Goal: Task Accomplishment & Management: Manage account settings

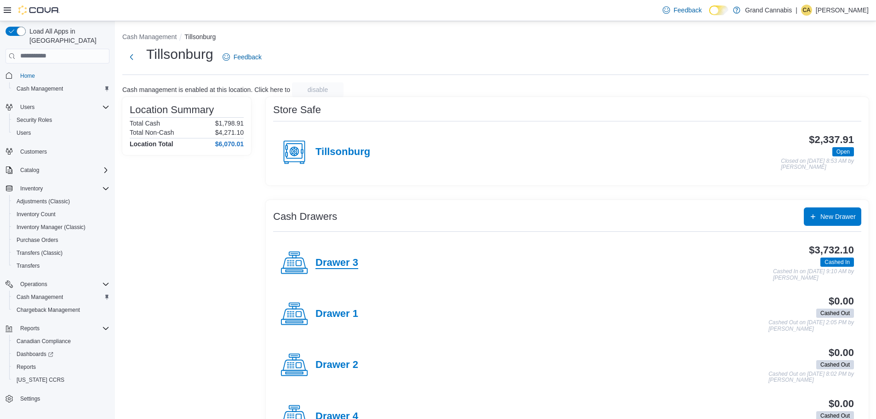
click at [350, 264] on h4 "Drawer 3" at bounding box center [336, 263] width 43 height 12
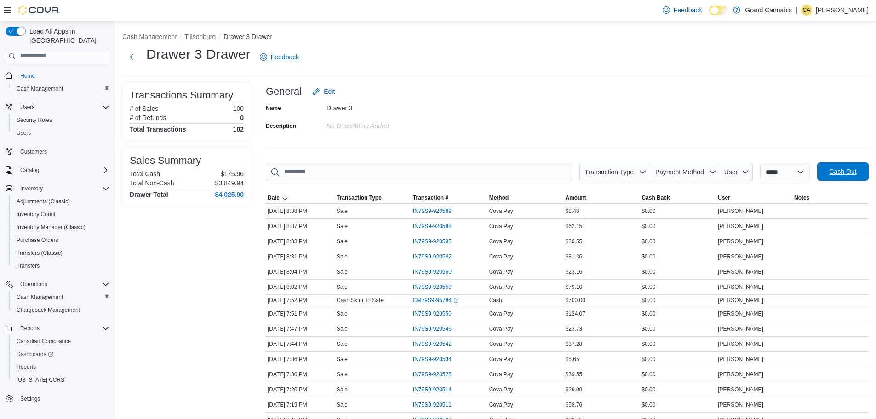
click at [829, 172] on span "Cash Out" at bounding box center [842, 171] width 40 height 18
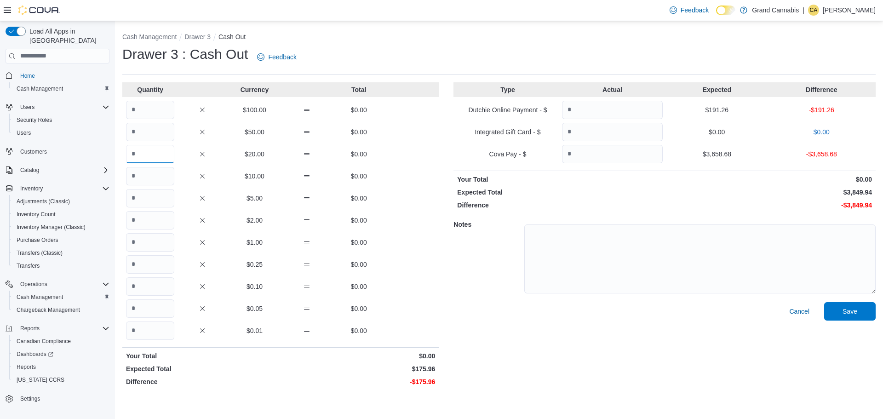
click at [155, 158] on input "Quantity" at bounding box center [150, 154] width 48 height 18
type input "*"
click at [176, 169] on div "$10.00 $0.00" at bounding box center [280, 176] width 316 height 18
click at [164, 174] on input "Quantity" at bounding box center [150, 176] width 48 height 18
type input "*"
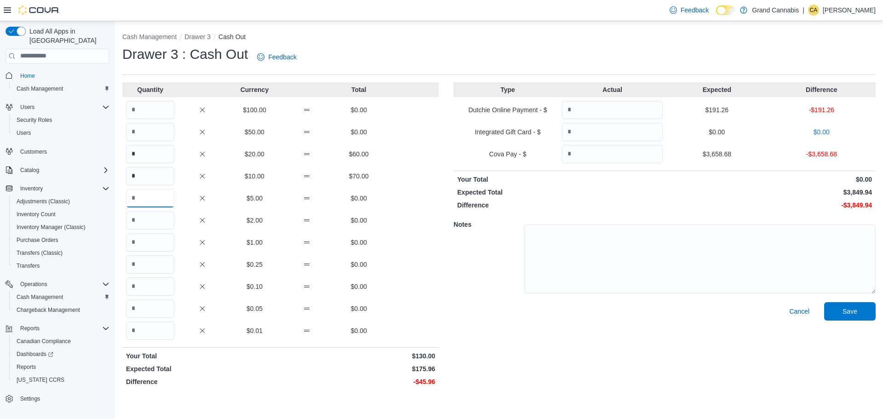
click at [158, 193] on input "Quantity" at bounding box center [150, 198] width 48 height 18
type input "*"
click at [155, 216] on input "Quantity" at bounding box center [150, 220] width 48 height 18
type input "**"
click at [403, 170] on div "* $10.00 $70.00" at bounding box center [280, 176] width 316 height 18
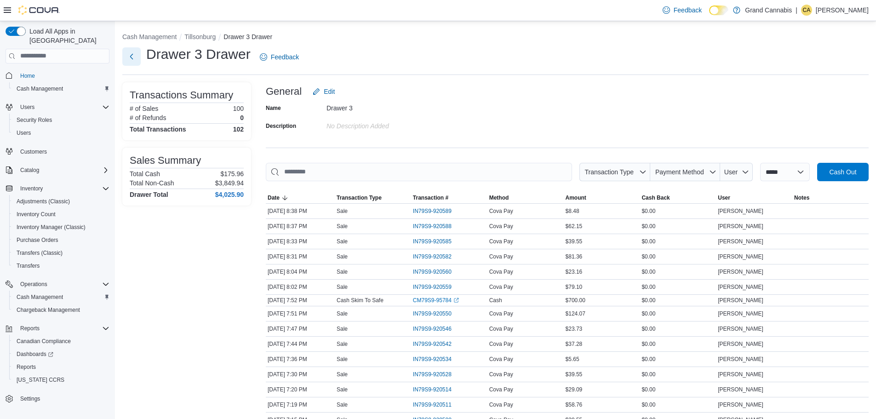
click at [134, 61] on button "Next" at bounding box center [131, 56] width 18 height 18
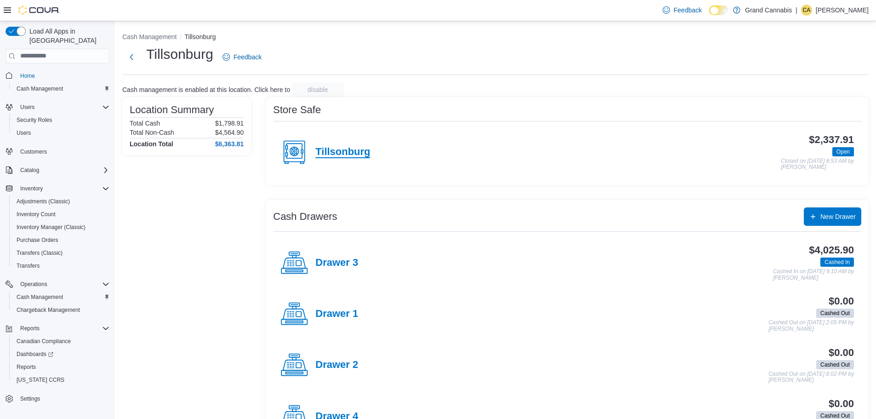
click at [353, 149] on h4 "Tillsonburg" at bounding box center [342, 152] width 55 height 12
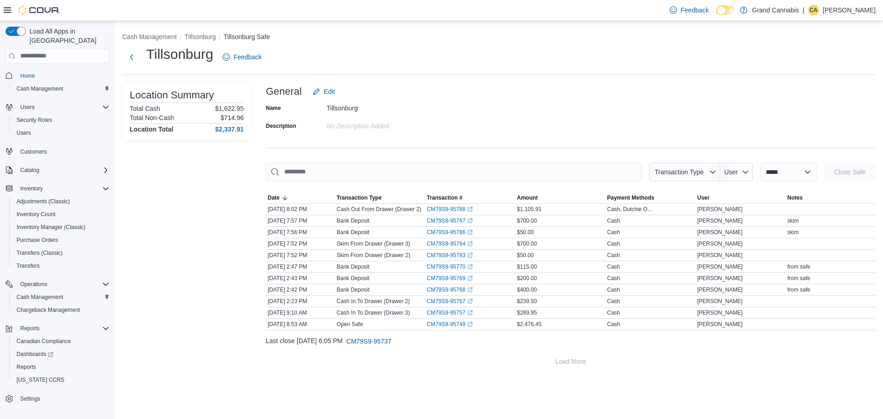
click at [440, 391] on div "**********" at bounding box center [499, 220] width 768 height 398
click at [131, 64] on button "Next" at bounding box center [131, 56] width 18 height 18
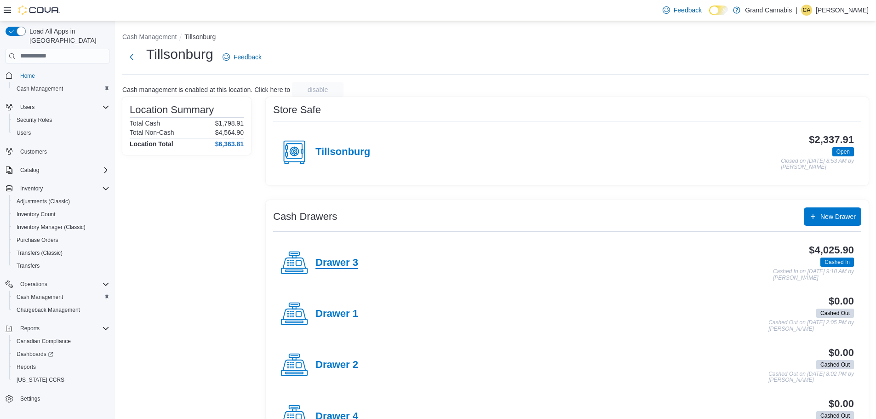
click at [347, 264] on h4 "Drawer 3" at bounding box center [336, 263] width 43 height 12
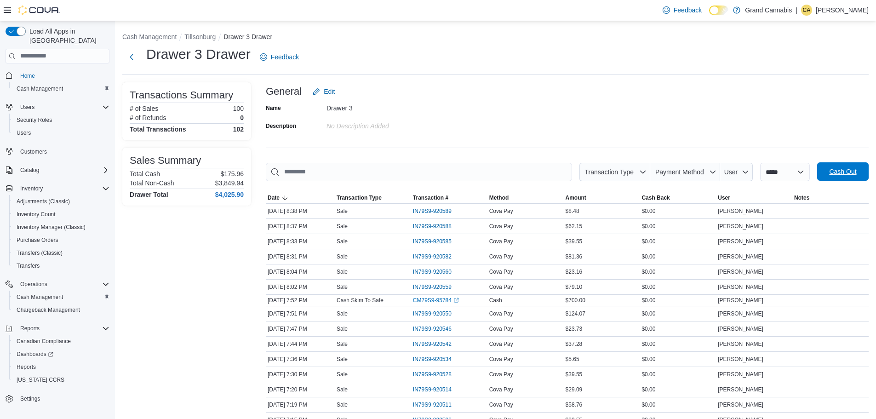
click at [850, 179] on span "Cash Out" at bounding box center [842, 171] width 40 height 18
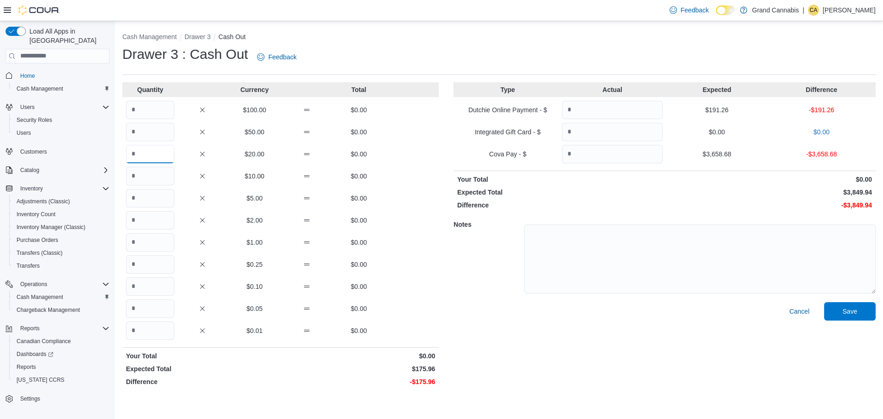
click at [152, 147] on input "Quantity" at bounding box center [150, 154] width 48 height 18
type input "*"
click at [153, 174] on input "Quantity" at bounding box center [150, 176] width 48 height 18
type input "*"
click at [152, 202] on input "Quantity" at bounding box center [150, 198] width 48 height 18
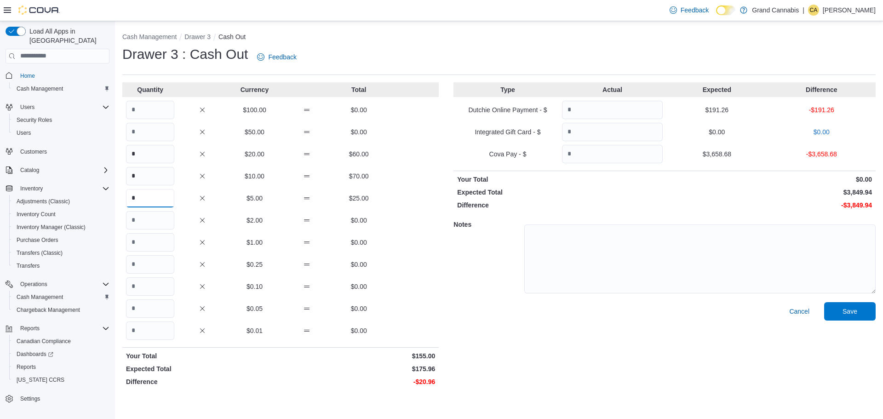
type input "*"
click at [155, 210] on div "Quantity Currency Total $100.00 $0.00 $50.00 $0.00 * $20.00 $60.00 * $10.00 $70…" at bounding box center [280, 236] width 316 height 308
click at [147, 217] on input "Quantity" at bounding box center [150, 220] width 48 height 18
type input "*"
click at [154, 191] on input "*" at bounding box center [150, 198] width 48 height 18
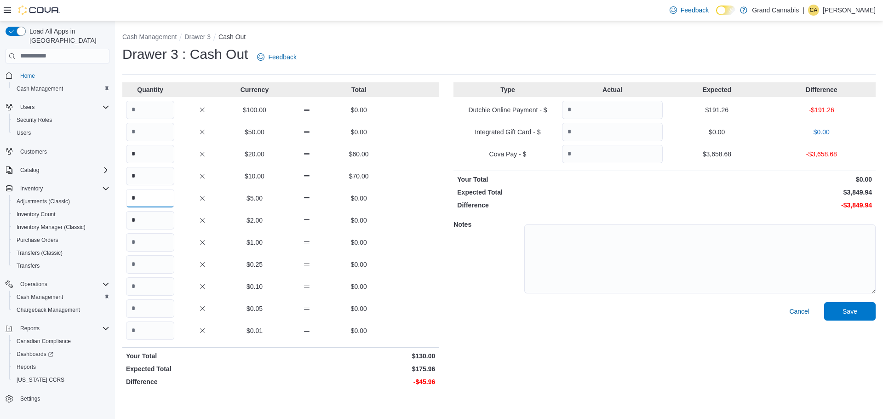
type input "*"
click at [158, 181] on input "*" at bounding box center [150, 176] width 48 height 18
type input "*"
click at [169, 142] on div "Quantity Currency Total $100.00 $0.00 $50.00 $0.00 * $20.00 $60.00 * $10.00 $0.…" at bounding box center [280, 236] width 316 height 308
click at [174, 162] on div "*" at bounding box center [150, 154] width 48 height 18
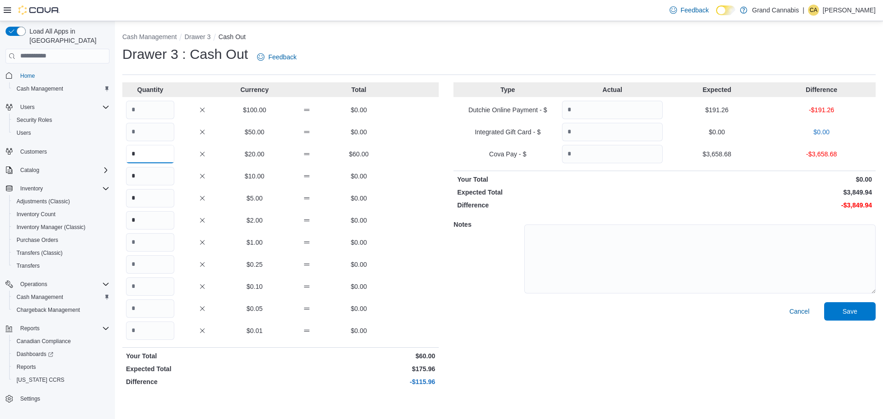
click at [165, 159] on input "*" at bounding box center [150, 154] width 48 height 18
type input "*"
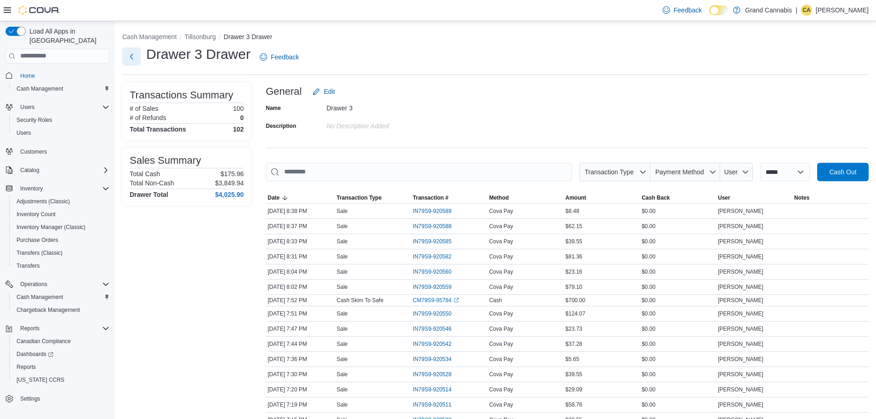
click at [137, 54] on button "Next" at bounding box center [131, 56] width 18 height 18
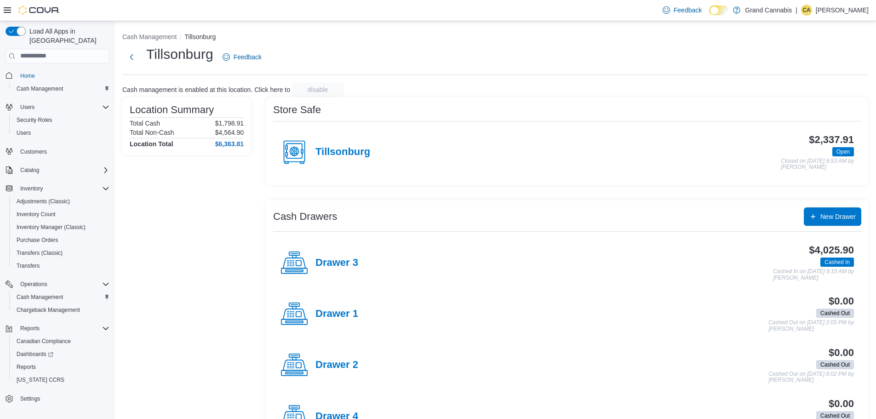
click at [310, 265] on div "Drawer 3" at bounding box center [319, 263] width 78 height 28
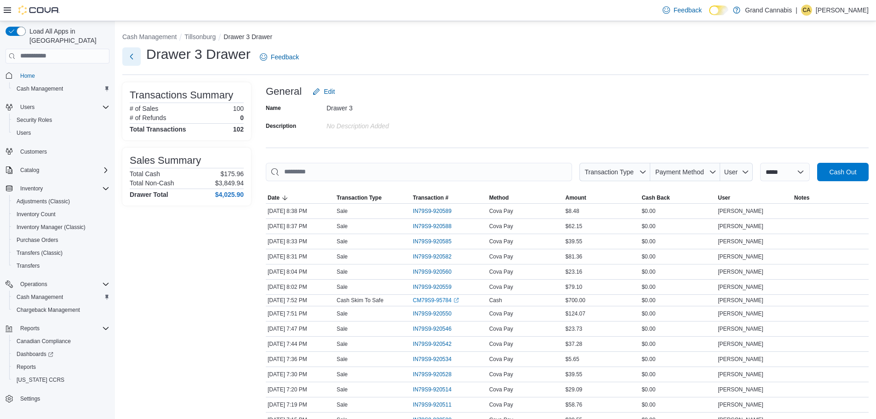
click at [138, 48] on button "Next" at bounding box center [131, 56] width 18 height 18
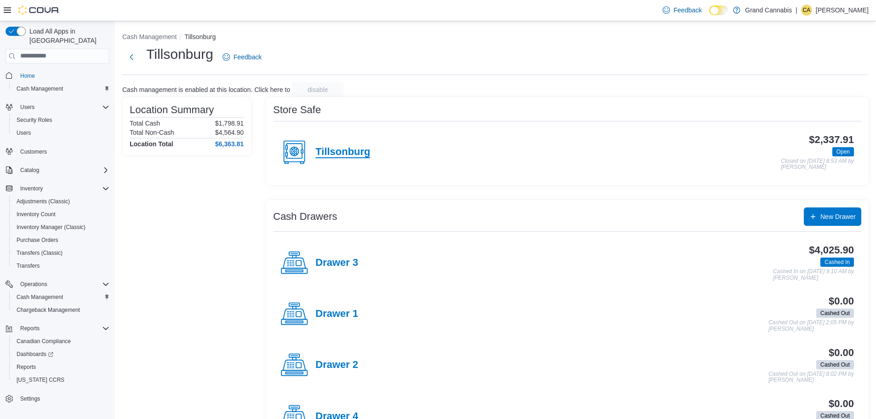
click at [335, 154] on h4 "Tillsonburg" at bounding box center [342, 152] width 55 height 12
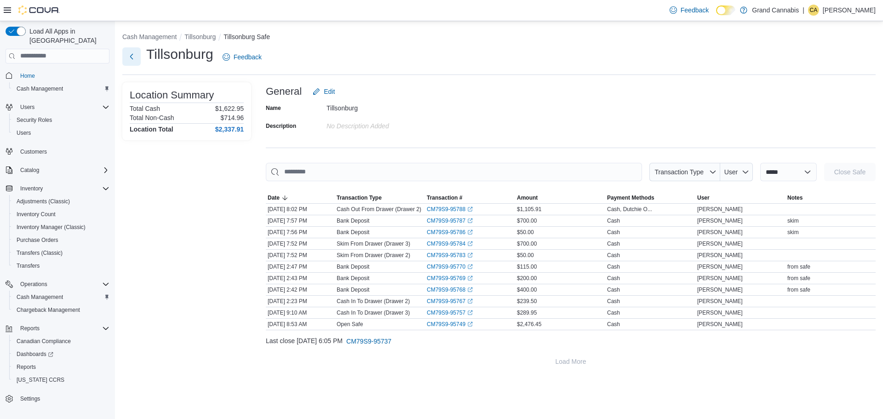
click at [127, 66] on div "Tillsonburg Feedback" at bounding box center [193, 57] width 143 height 24
click at [128, 64] on button "Next" at bounding box center [131, 56] width 18 height 18
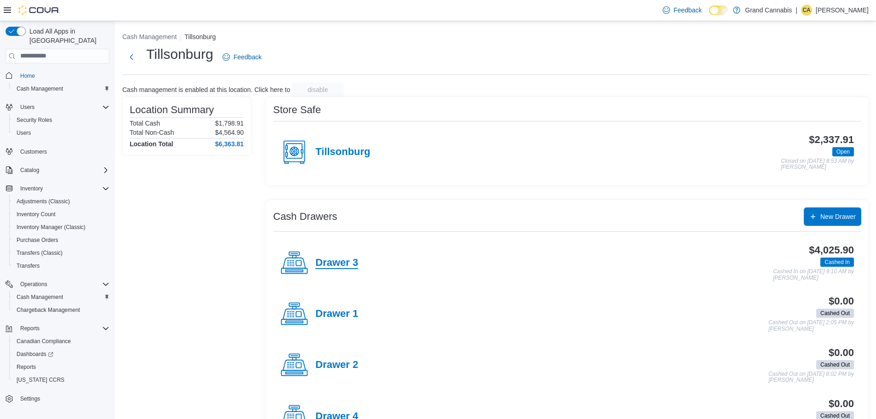
click at [319, 257] on h4 "Drawer 3" at bounding box center [336, 263] width 43 height 12
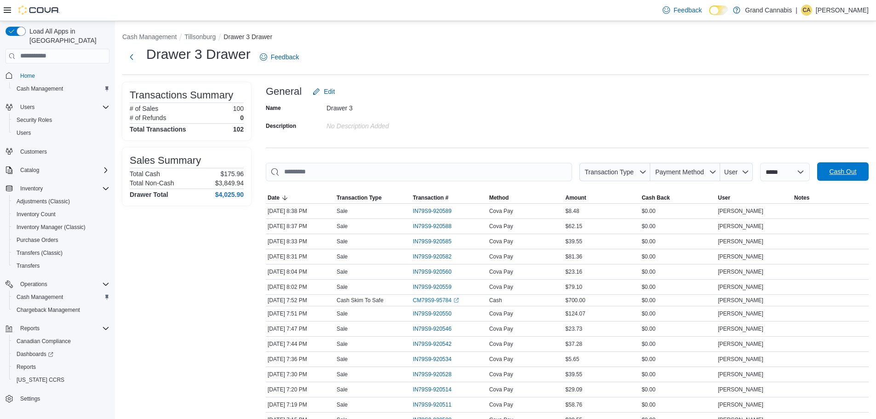
click at [861, 166] on span "Cash Out" at bounding box center [842, 171] width 40 height 18
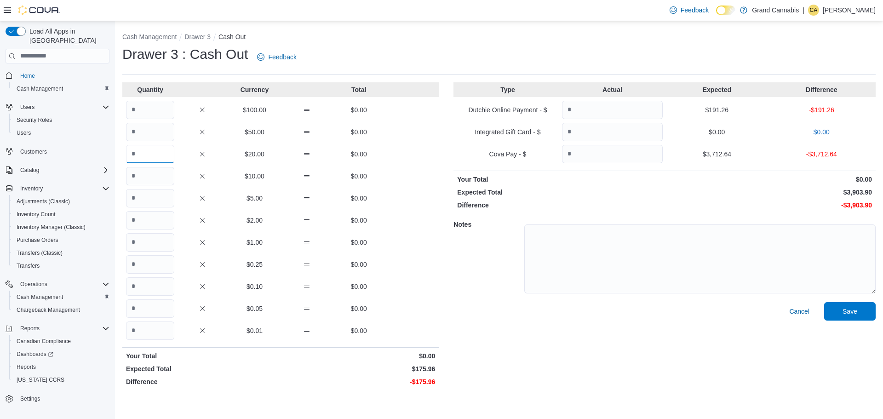
click at [137, 157] on input "Quantity" at bounding box center [150, 154] width 48 height 18
type input "*"
click at [138, 176] on input "Quantity" at bounding box center [150, 176] width 48 height 18
type input "*"
click at [147, 191] on input "Quantity" at bounding box center [150, 198] width 48 height 18
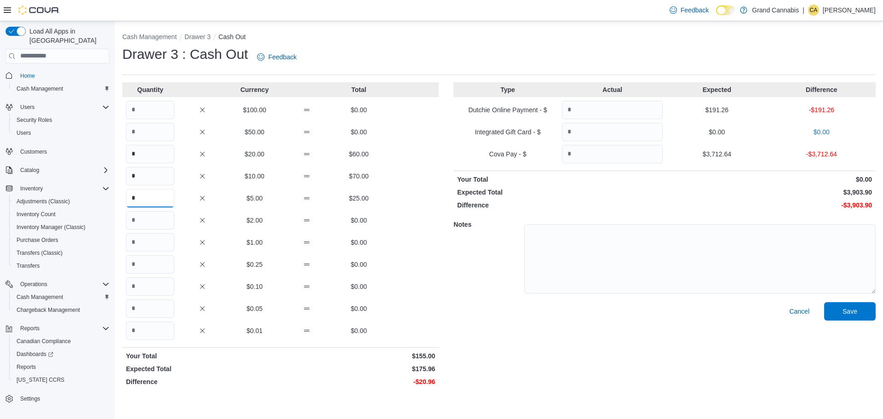
type input "*"
click at [131, 217] on input "Quantity" at bounding box center [150, 220] width 48 height 18
type input "**"
click at [145, 247] on input "Quantity" at bounding box center [150, 242] width 48 height 18
type input "**"
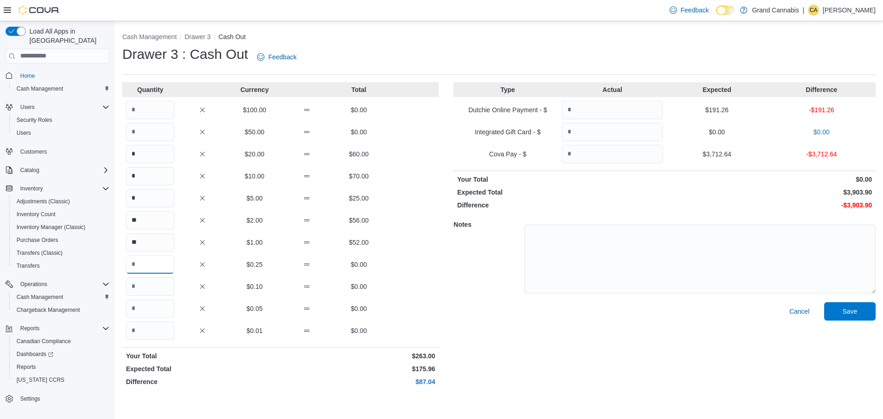
click at [143, 262] on input "Quantity" at bounding box center [150, 264] width 48 height 18
type input "**"
click at [148, 285] on input "Quantity" at bounding box center [150, 286] width 48 height 18
type input "**"
click at [157, 301] on input "Quantity" at bounding box center [150, 308] width 48 height 18
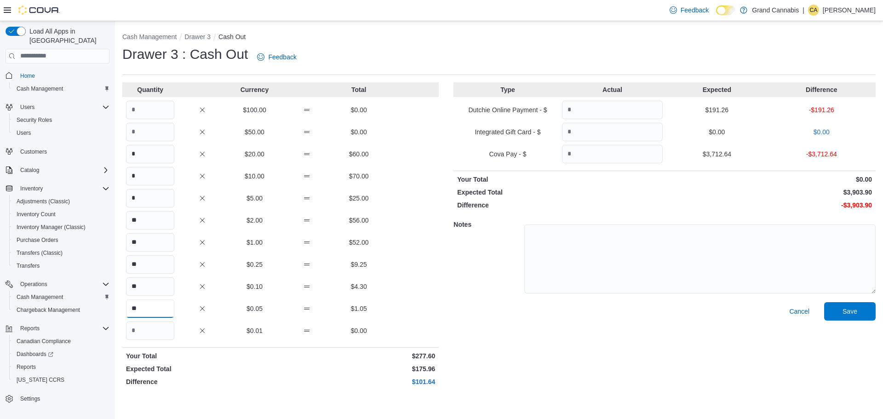
type input "**"
click at [209, 349] on div "Quantity Currency Total $100.00 $0.00 $50.00 $0.00 * $20.00 $60.00 * $10.00 $70…" at bounding box center [280, 236] width 316 height 308
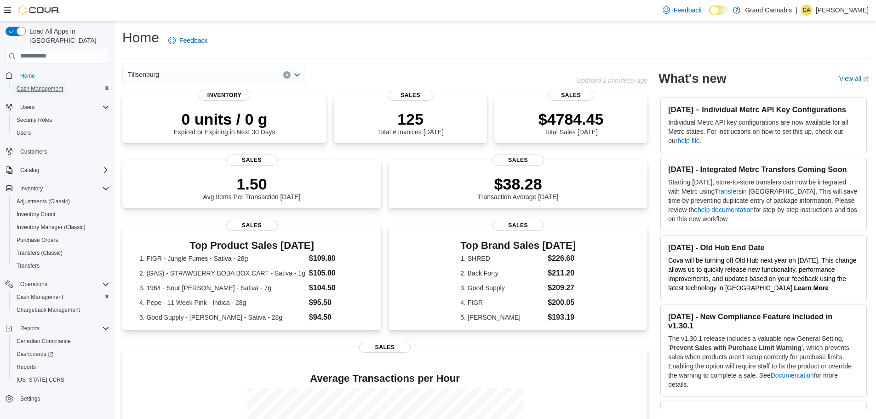
click at [25, 83] on span "Cash Management" at bounding box center [40, 88] width 46 height 11
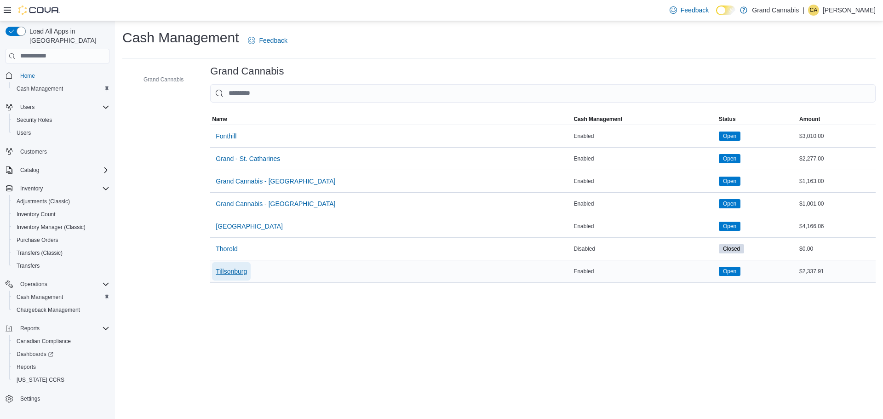
click at [227, 263] on span "Tillsonburg" at bounding box center [231, 271] width 31 height 18
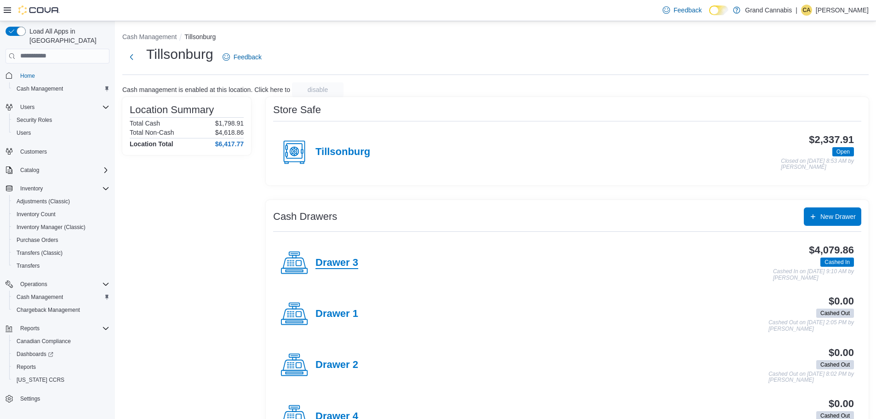
click at [344, 257] on h4 "Drawer 3" at bounding box center [336, 263] width 43 height 12
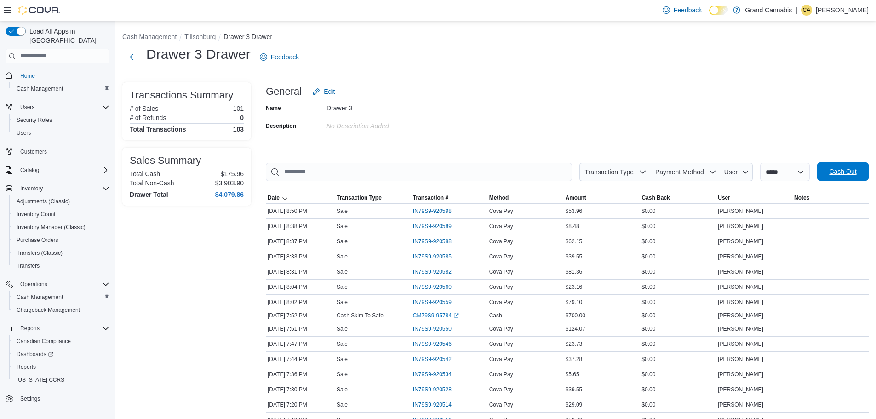
click at [840, 176] on span "Cash Out" at bounding box center [842, 171] width 40 height 18
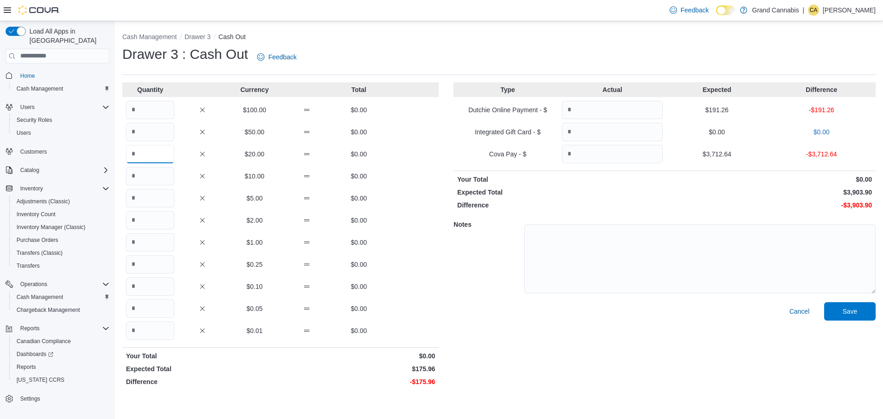
click at [162, 153] on input "Quantity" at bounding box center [150, 154] width 48 height 18
type input "*"
click at [161, 171] on input "Quantity" at bounding box center [150, 176] width 48 height 18
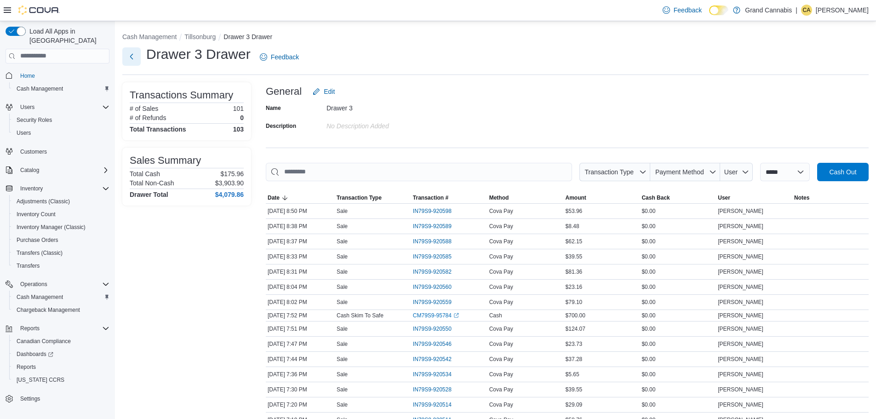
click at [130, 55] on button "Next" at bounding box center [131, 56] width 18 height 18
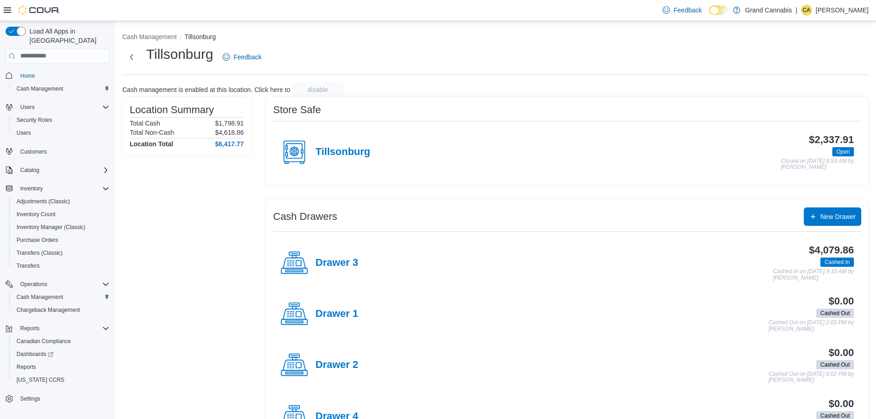
click at [368, 153] on h4 "Tillsonburg" at bounding box center [342, 152] width 55 height 12
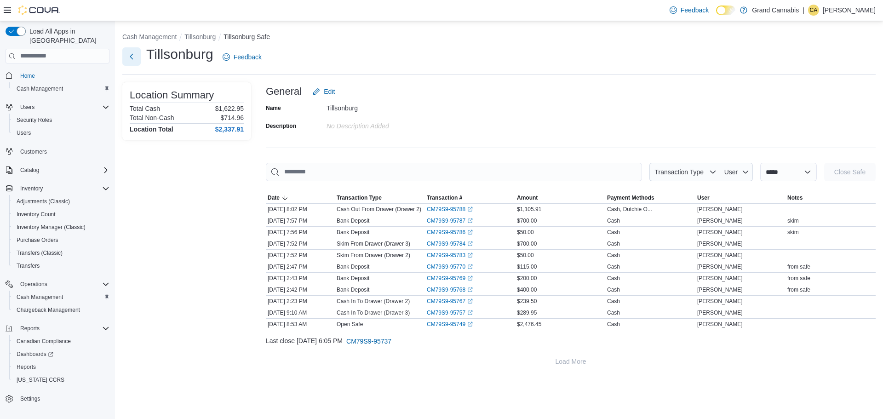
click at [132, 63] on button "Next" at bounding box center [131, 56] width 18 height 18
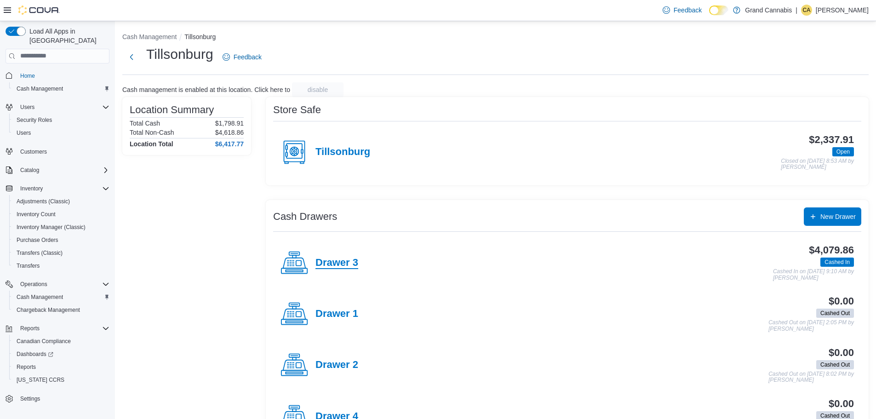
click at [345, 260] on h4 "Drawer 3" at bounding box center [336, 263] width 43 height 12
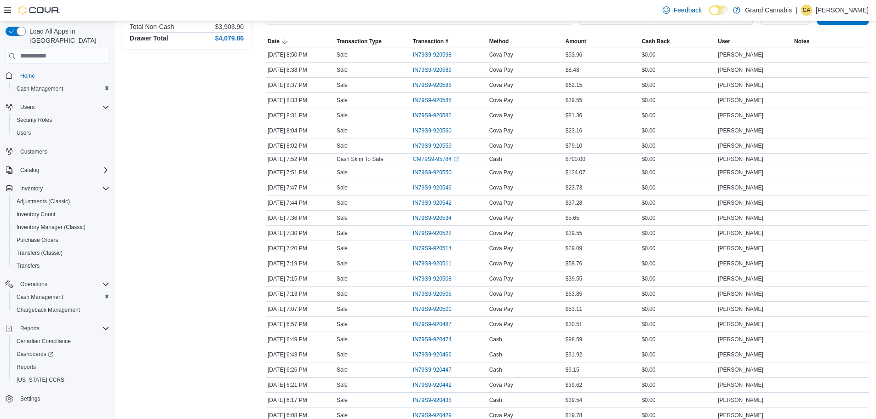
scroll to position [92, 0]
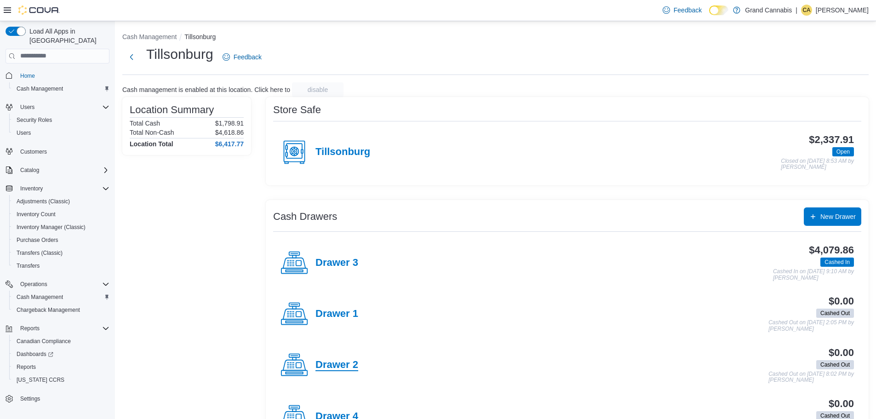
click at [347, 361] on h4 "Drawer 2" at bounding box center [336, 365] width 43 height 12
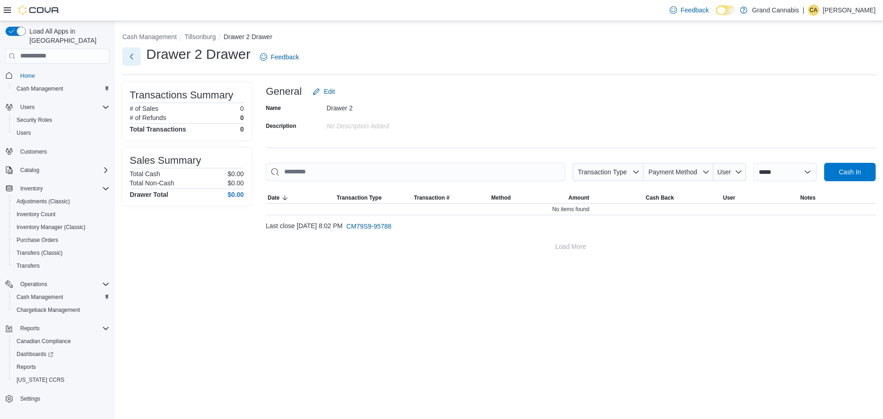
click at [135, 51] on button "Next" at bounding box center [131, 56] width 18 height 18
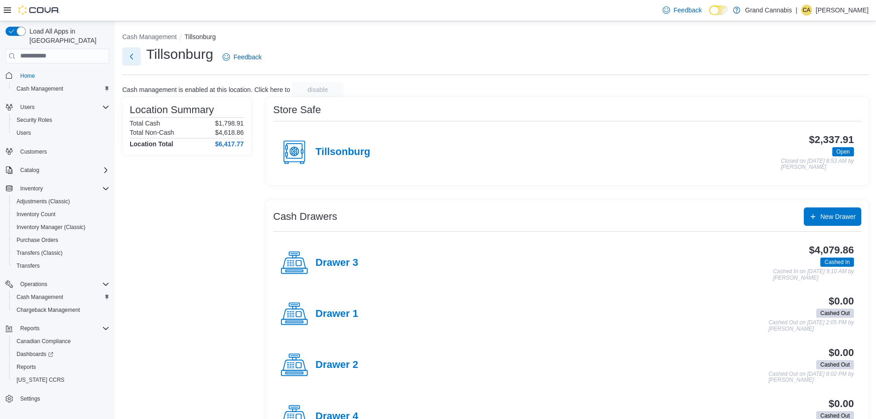
click at [131, 57] on button "Next" at bounding box center [131, 56] width 18 height 18
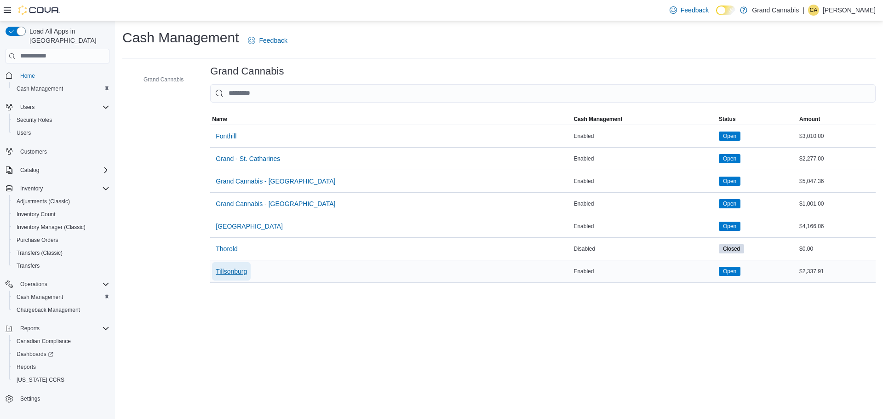
click at [227, 278] on span "Tillsonburg" at bounding box center [231, 271] width 31 height 18
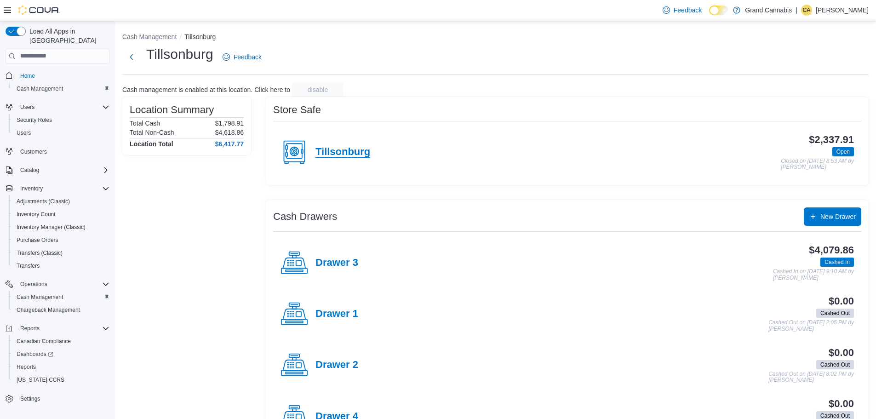
click at [357, 148] on h4 "Tillsonburg" at bounding box center [342, 152] width 55 height 12
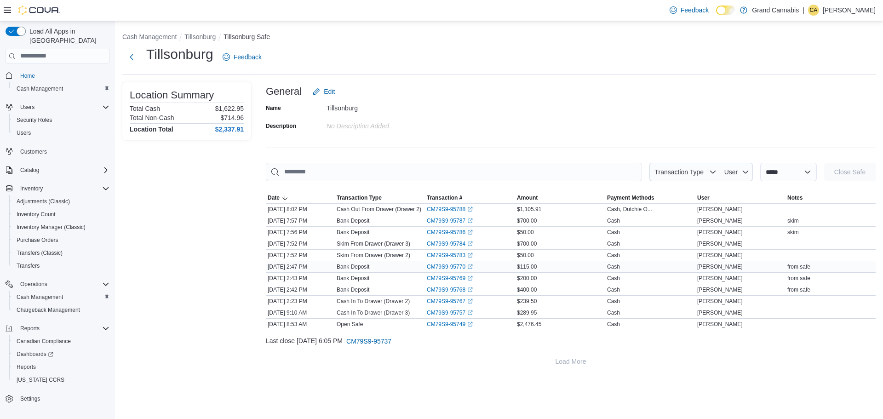
click at [367, 265] on p "Bank Deposit" at bounding box center [353, 266] width 33 height 7
click at [131, 57] on button "Next" at bounding box center [131, 56] width 18 height 18
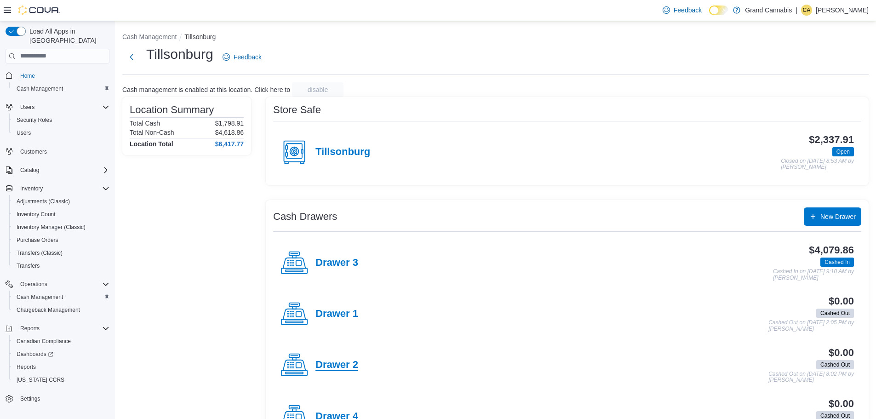
click at [327, 366] on h4 "Drawer 2" at bounding box center [336, 365] width 43 height 12
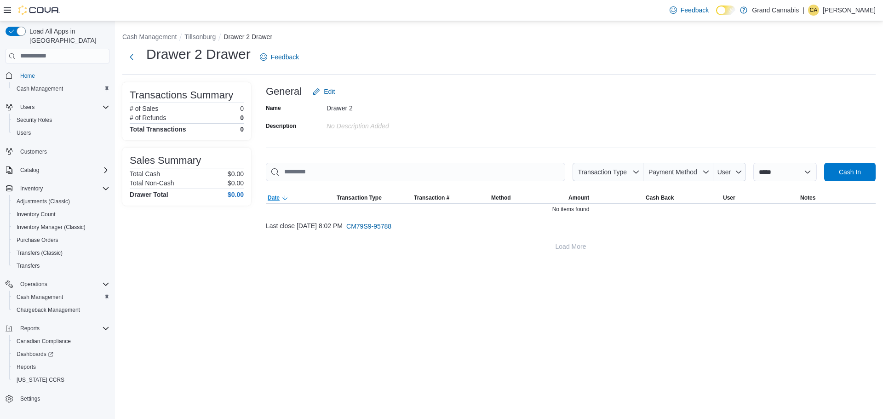
click at [287, 200] on icon "button" at bounding box center [284, 197] width 7 height 7
click at [286, 190] on div at bounding box center [571, 186] width 610 height 11
click at [282, 198] on icon "button" at bounding box center [284, 197] width 7 height 7
click at [135, 56] on button "Next" at bounding box center [131, 56] width 18 height 18
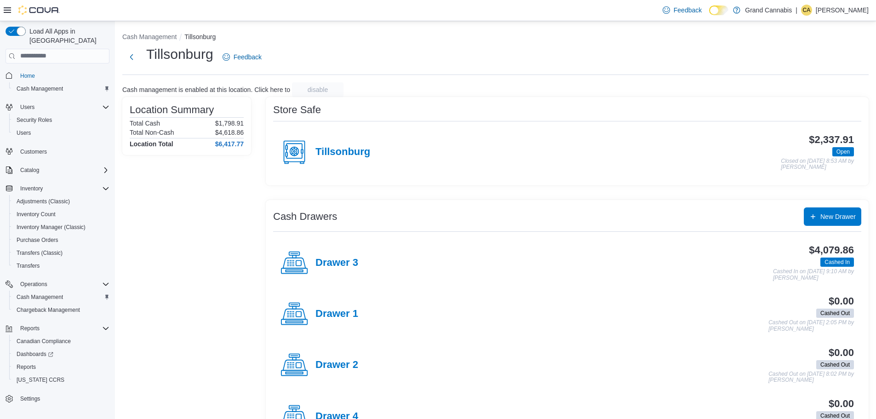
click at [336, 253] on div "Drawer 3" at bounding box center [319, 263] width 78 height 28
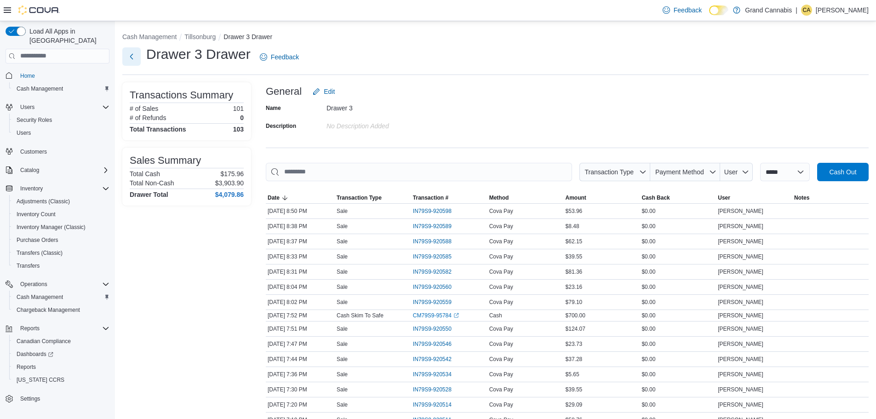
click at [134, 57] on button "Next" at bounding box center [131, 56] width 18 height 18
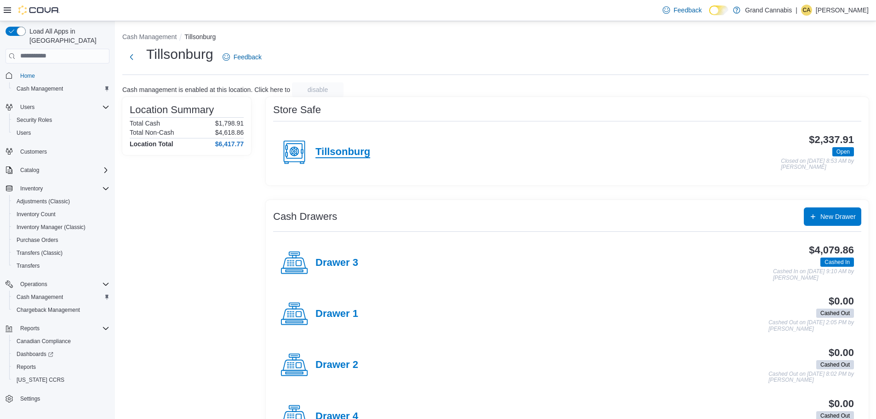
click at [354, 150] on h4 "Tillsonburg" at bounding box center [342, 152] width 55 height 12
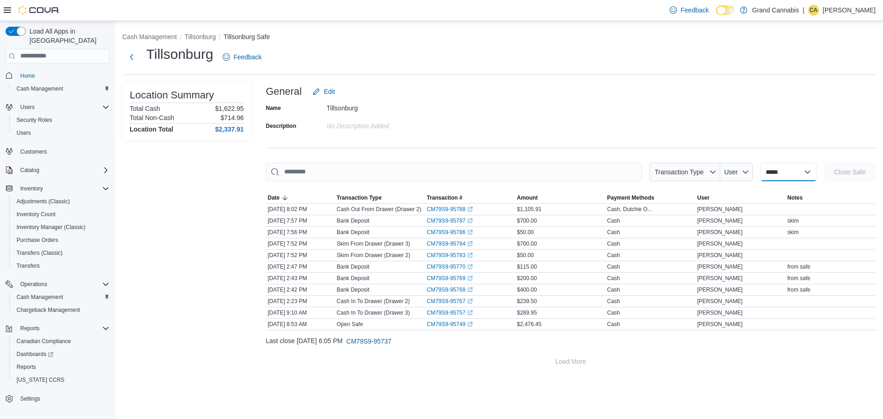
click at [760, 177] on select "**********" at bounding box center [788, 172] width 57 height 18
click at [761, 133] on div "**********" at bounding box center [571, 226] width 610 height 288
click at [213, 35] on button "Tillsonburg" at bounding box center [199, 36] width 31 height 7
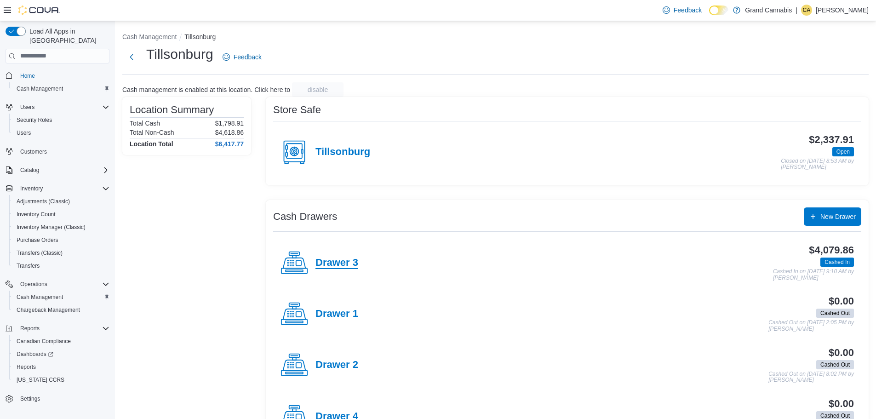
click at [337, 266] on h4 "Drawer 3" at bounding box center [336, 263] width 43 height 12
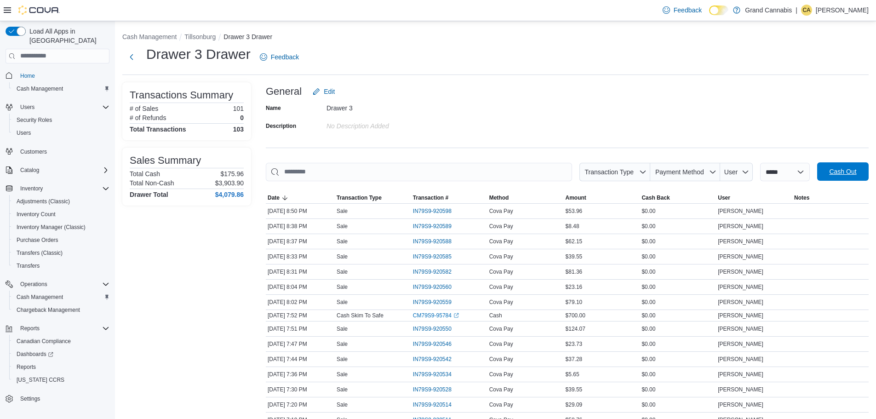
click at [852, 166] on span "Cash Out" at bounding box center [842, 171] width 40 height 18
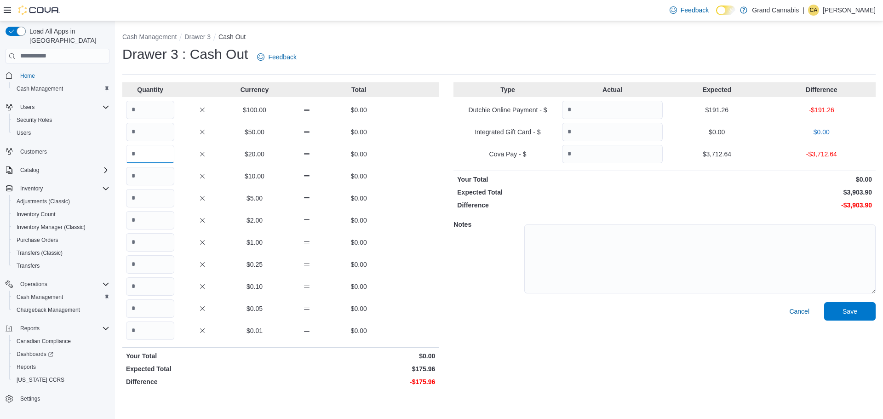
click at [152, 158] on input "Quantity" at bounding box center [150, 154] width 48 height 18
type input "*"
type input "**"
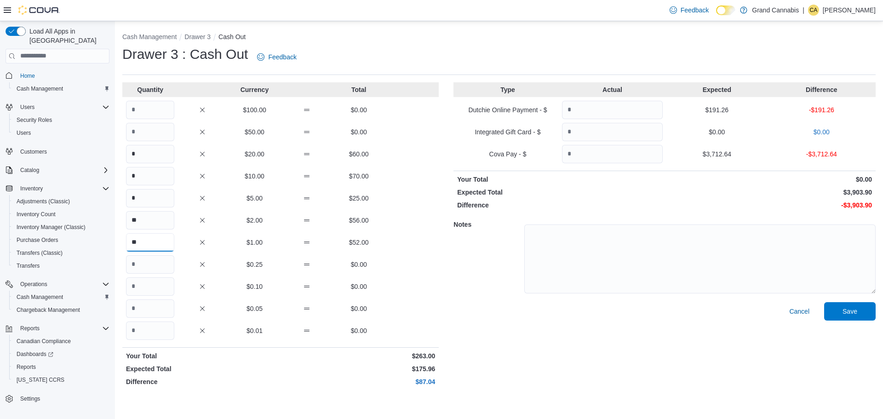
type input "**"
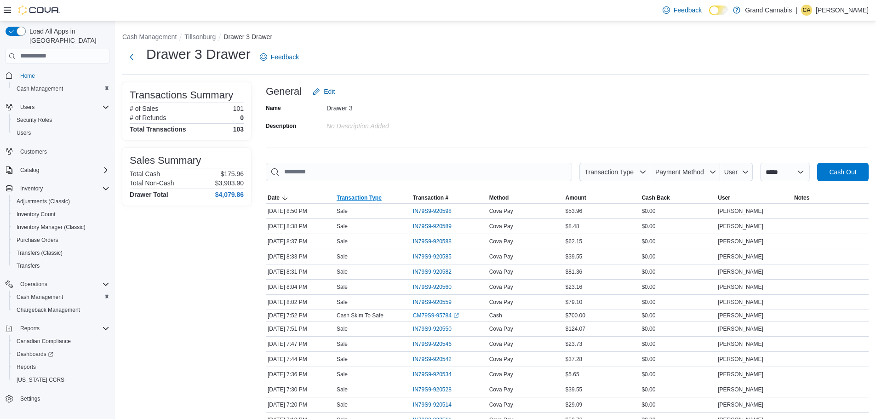
click at [361, 197] on span "Transaction Type" at bounding box center [359, 197] width 45 height 7
click at [201, 32] on li "Tillsonburg" at bounding box center [203, 36] width 39 height 9
click at [206, 38] on button "Tillsonburg" at bounding box center [199, 36] width 31 height 7
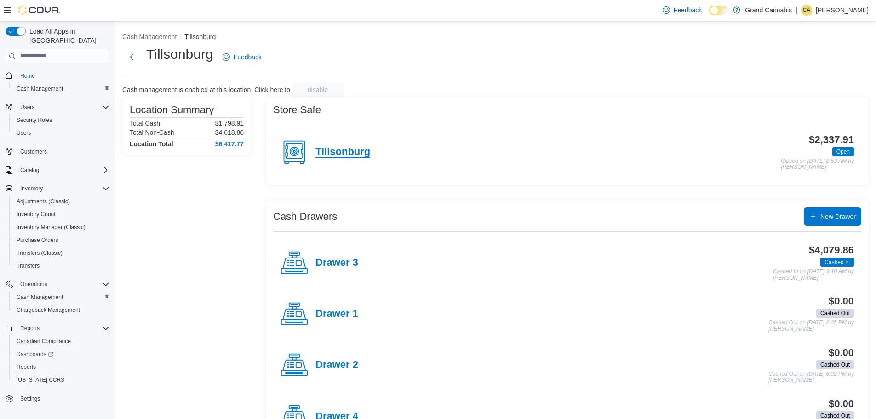
click at [341, 148] on h4 "Tillsonburg" at bounding box center [342, 152] width 55 height 12
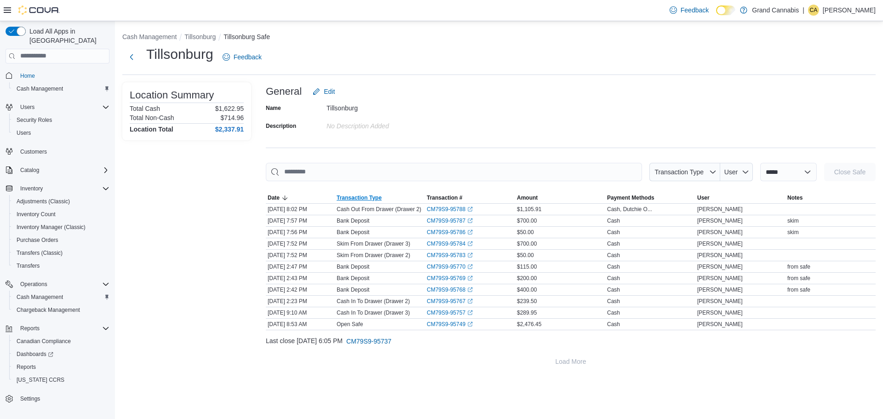
click at [372, 200] on span "Transaction Type" at bounding box center [359, 197] width 45 height 7
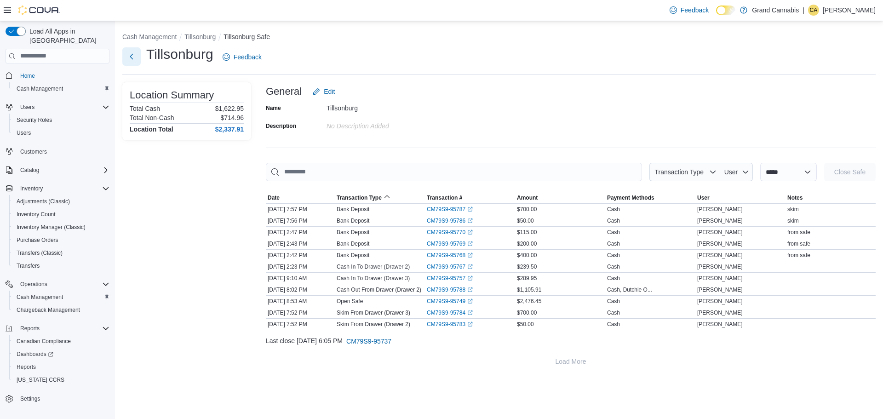
click at [135, 57] on button "Next" at bounding box center [131, 56] width 18 height 18
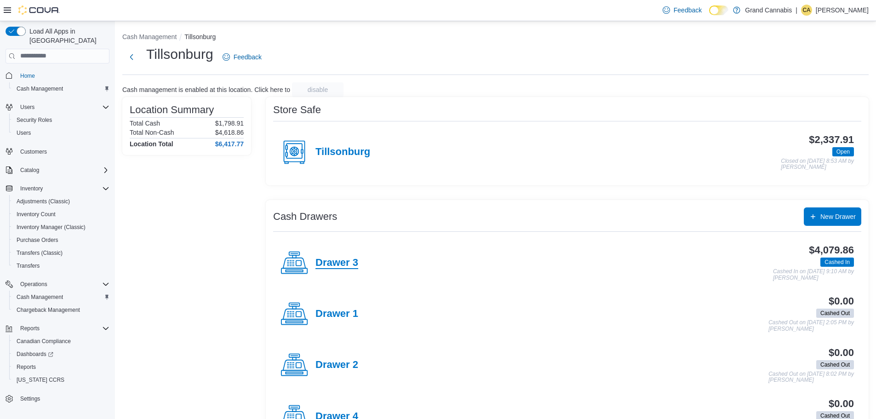
click at [344, 266] on h4 "Drawer 3" at bounding box center [336, 263] width 43 height 12
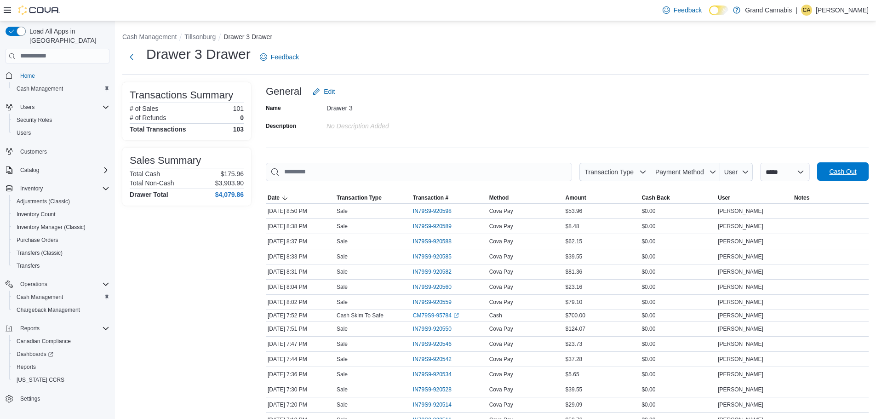
click at [850, 171] on span "Cash Out" at bounding box center [842, 171] width 27 height 9
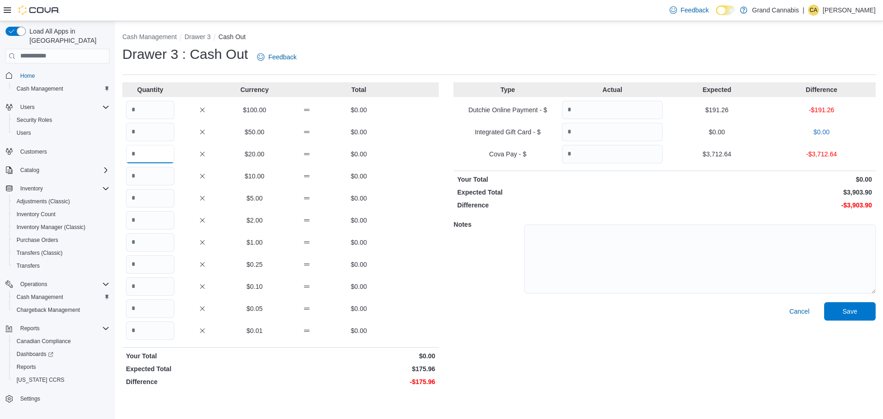
click at [147, 154] on input "Quantity" at bounding box center [150, 154] width 48 height 18
type input "*"
type input "**"
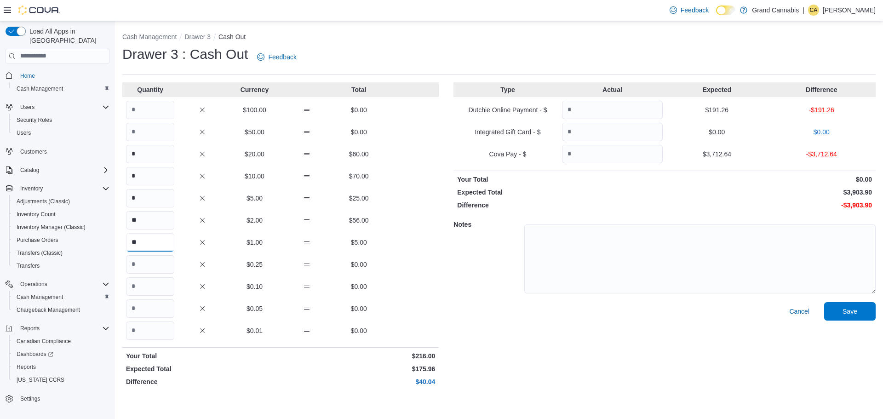
type input "**"
click at [628, 111] on input "Quantity" at bounding box center [612, 110] width 101 height 18
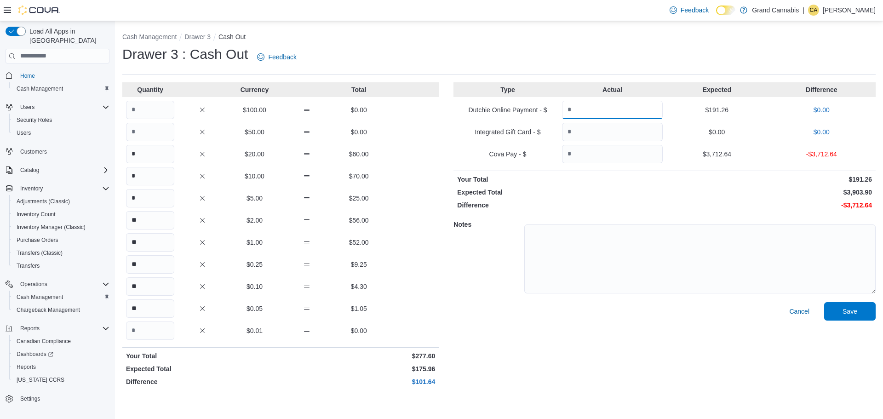
type input "******"
type input "*******"
click at [840, 309] on span "Save" at bounding box center [849, 311] width 40 height 18
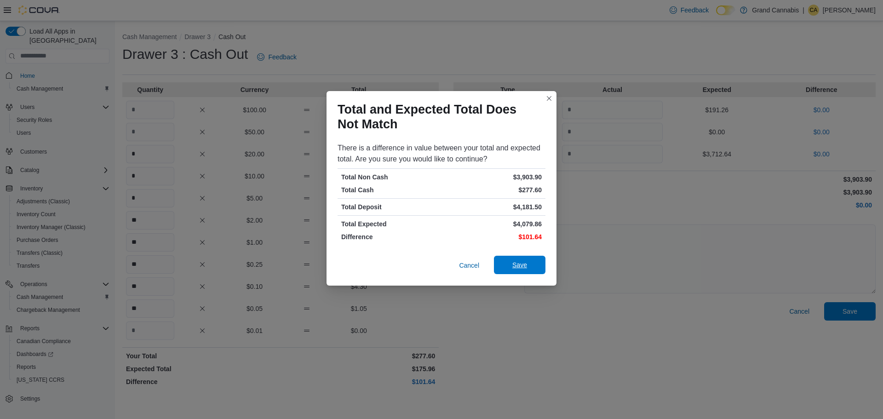
click at [526, 263] on span "Save" at bounding box center [519, 264] width 15 height 9
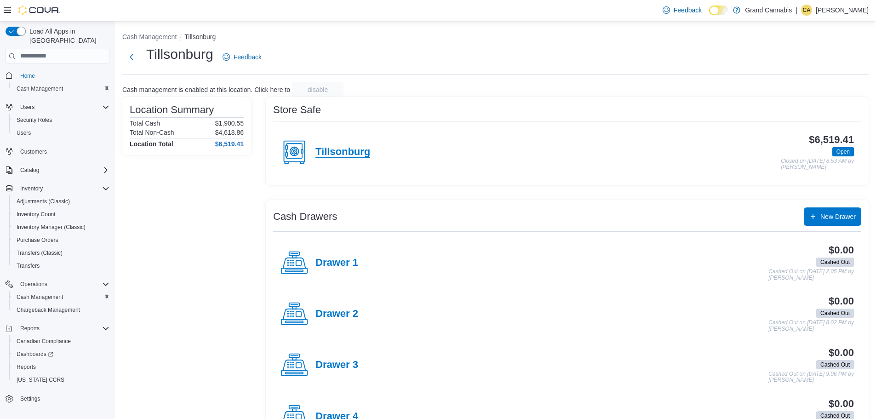
click at [342, 156] on h4 "Tillsonburg" at bounding box center [342, 152] width 55 height 12
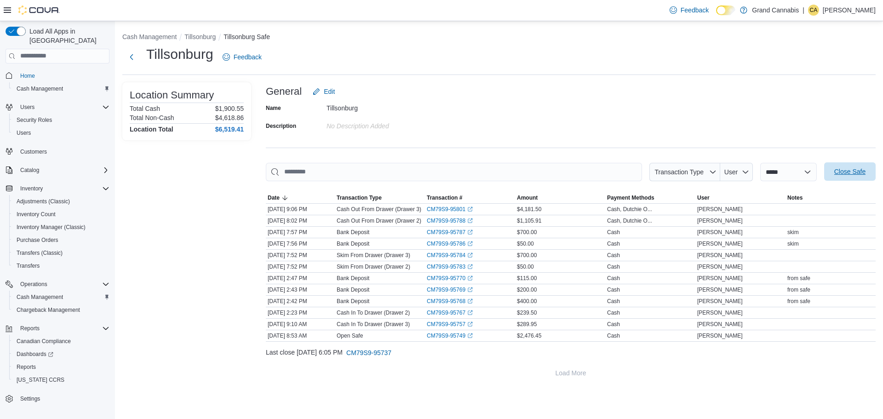
click at [849, 172] on span "Close Safe" at bounding box center [849, 171] width 31 height 9
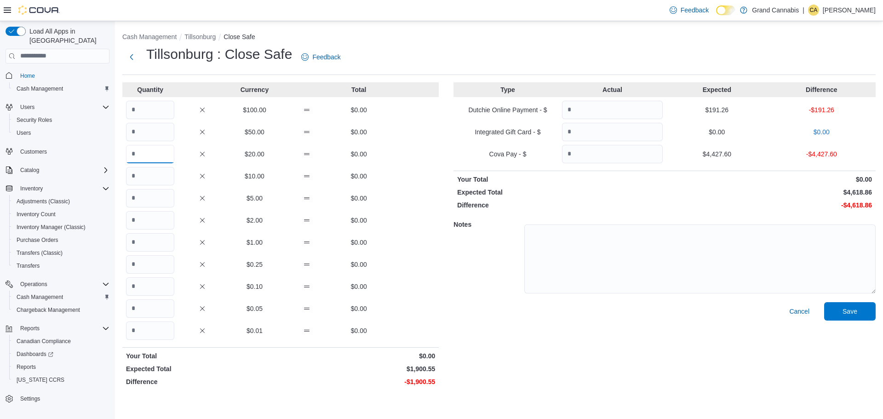
click at [156, 153] on input "Quantity" at bounding box center [150, 154] width 48 height 18
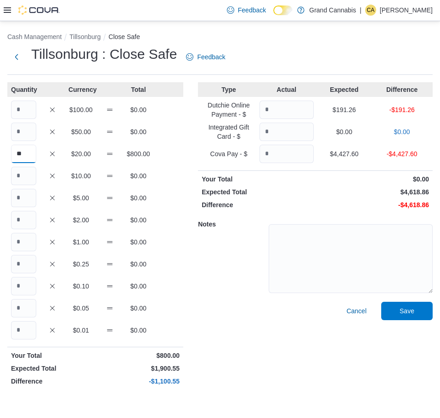
type input "**"
type input "***"
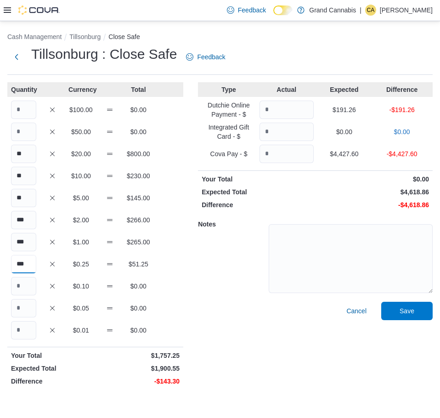
type input "***"
click at [275, 109] on input "Quantity" at bounding box center [287, 110] width 54 height 18
type input "******"
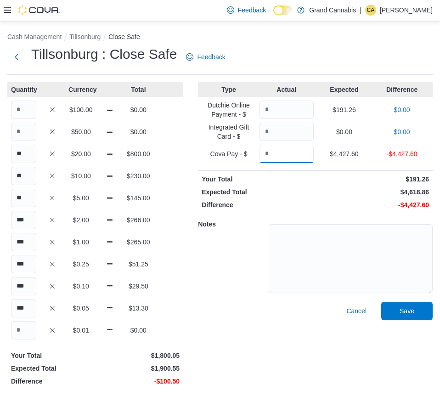
click at [303, 157] on input "Quantity" at bounding box center [287, 154] width 54 height 18
type input "*******"
click at [339, 264] on textarea at bounding box center [351, 258] width 164 height 69
click at [405, 313] on span "Save" at bounding box center [407, 310] width 15 height 9
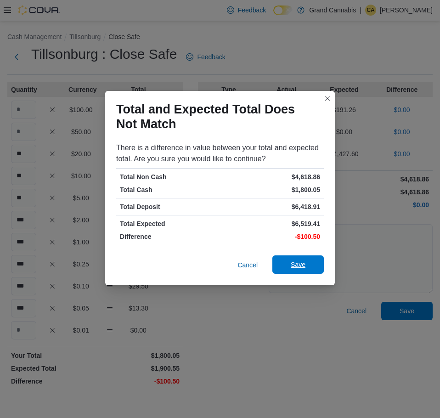
click at [297, 267] on span "Save" at bounding box center [298, 264] width 15 height 9
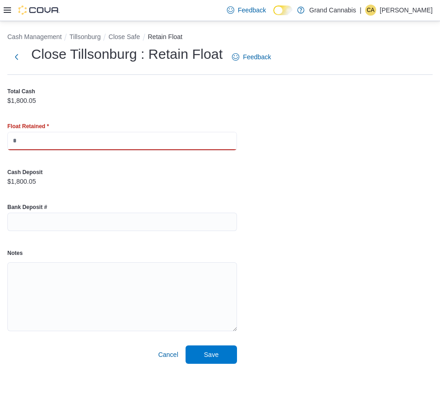
click at [70, 137] on input "text" at bounding box center [122, 141] width 230 height 18
type input "*******"
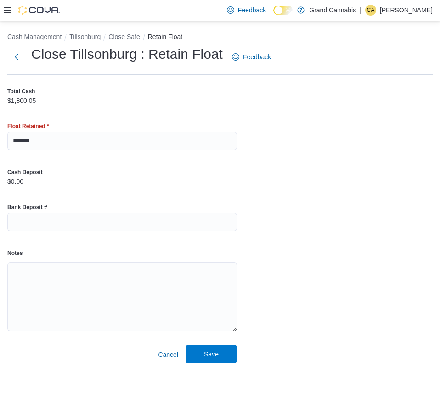
click at [206, 355] on span "Save" at bounding box center [211, 354] width 15 height 9
